Goal: Task Accomplishment & Management: Manage account settings

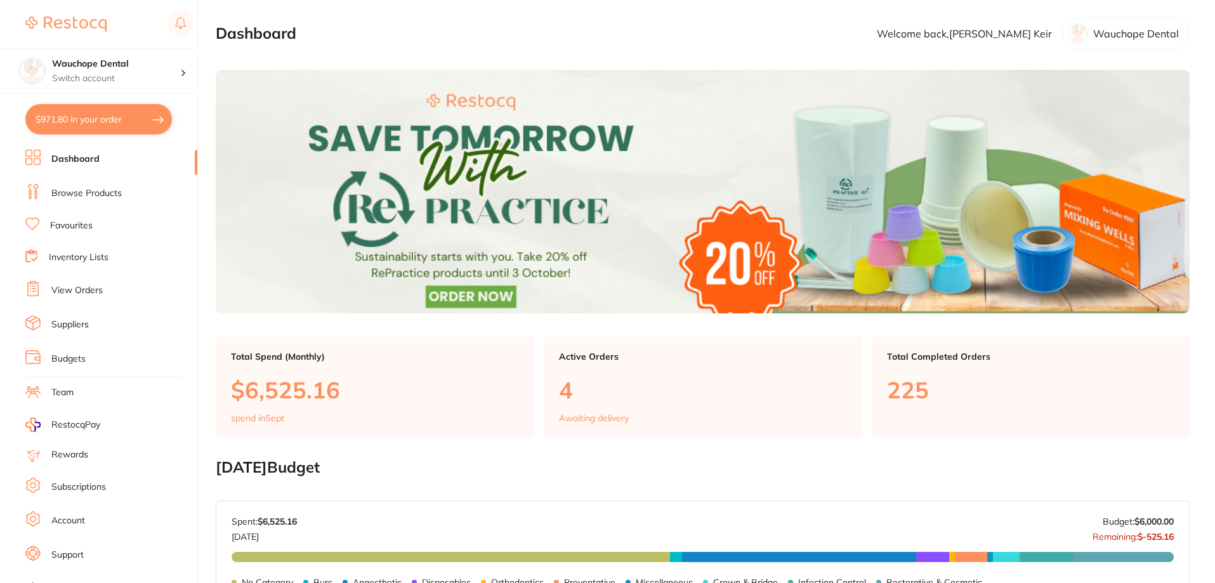
click at [85, 321] on link "Suppliers" at bounding box center [69, 325] width 37 height 13
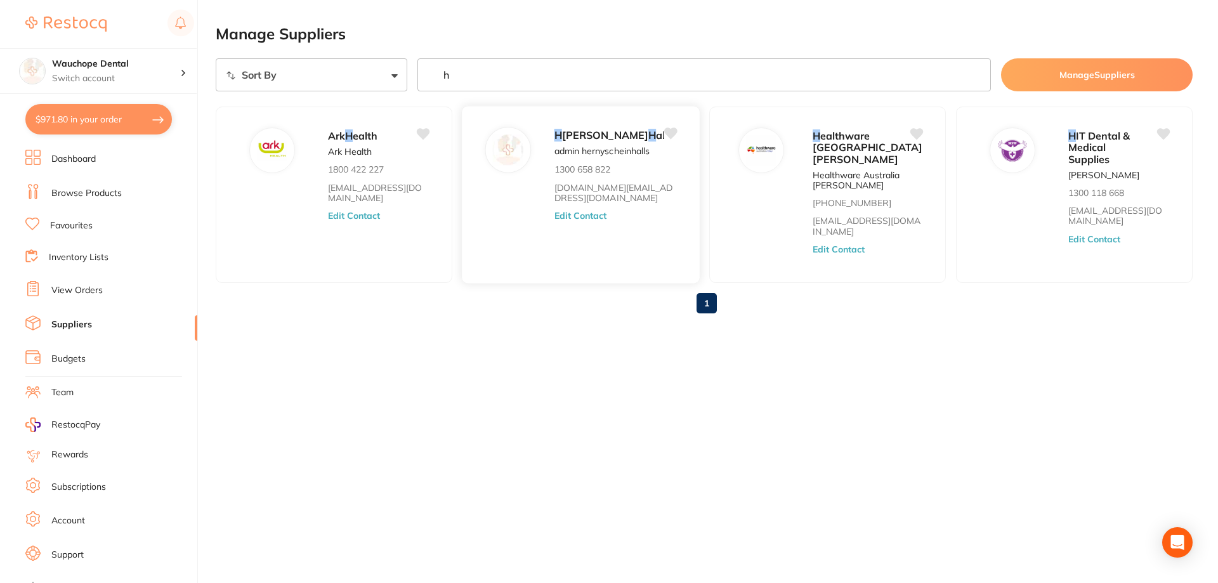
type input "h"
click at [586, 221] on button "Edit Contact" at bounding box center [581, 216] width 53 height 10
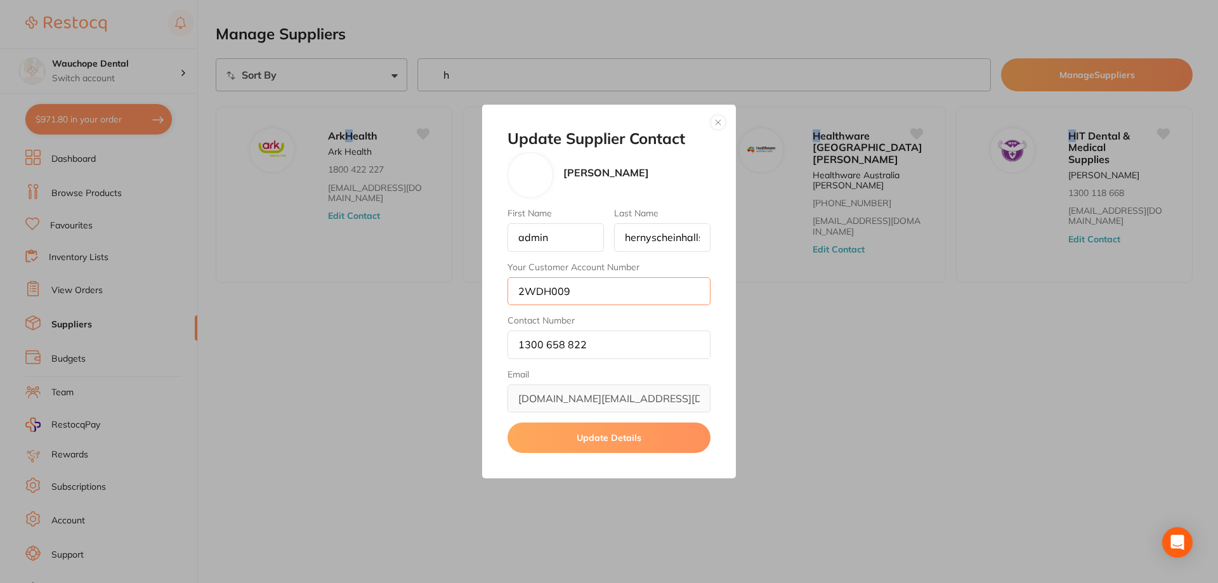
drag, startPoint x: 600, startPoint y: 299, endPoint x: 520, endPoint y: 289, distance: 80.0
click at [520, 289] on input "2WDH009" at bounding box center [609, 291] width 203 height 28
click at [718, 113] on div "Update Supplier Contact [PERSON_NAME] First Name admin Last Name hernyscheinhal…" at bounding box center [609, 292] width 254 height 374
click at [715, 121] on button "button" at bounding box center [718, 122] width 15 height 15
